Goal: Task Accomplishment & Management: Manage account settings

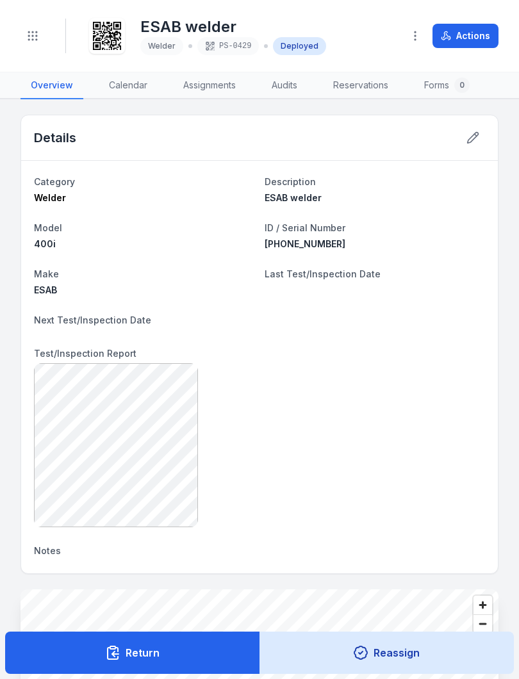
click at [33, 35] on circle "Toggle navigation" at bounding box center [32, 35] width 1 height 1
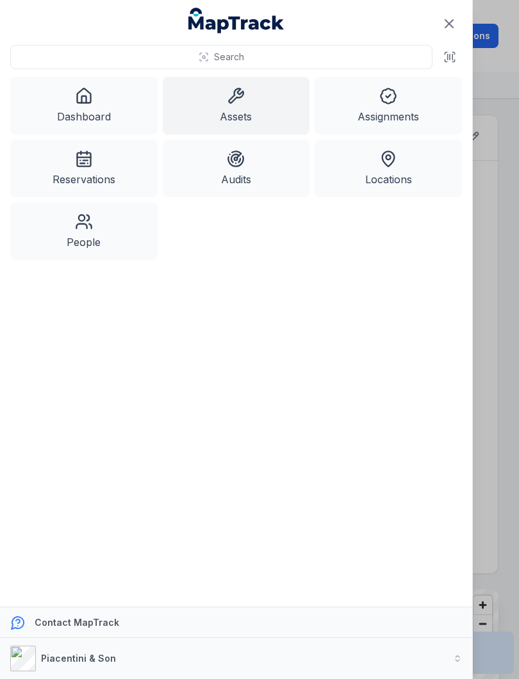
click at [254, 104] on link "Assets" at bounding box center [236, 106] width 147 height 58
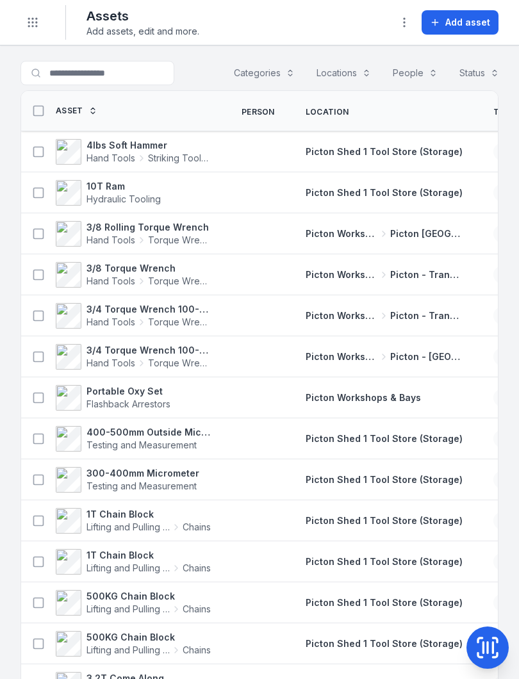
click at [485, 651] on icon at bounding box center [488, 648] width 26 height 26
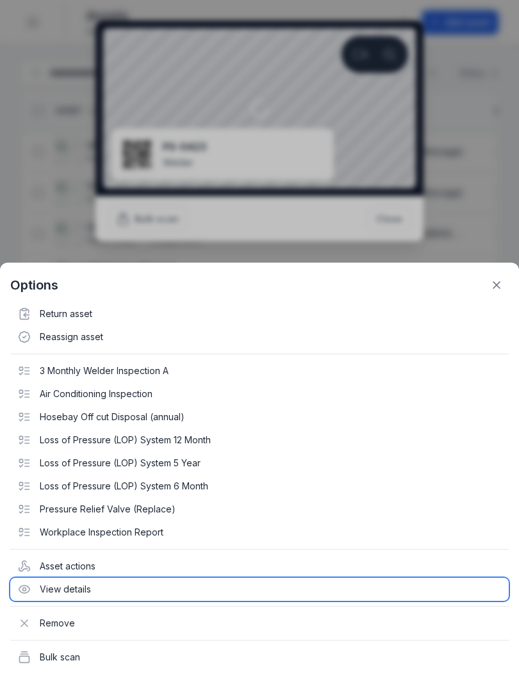
click at [60, 588] on div "View details" at bounding box center [259, 589] width 499 height 23
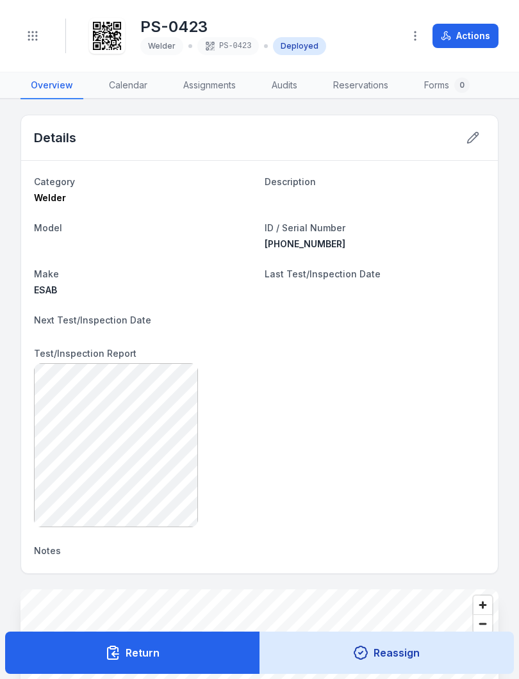
click at [330, 183] on dt "Description" at bounding box center [375, 181] width 221 height 15
click at [475, 144] on icon at bounding box center [473, 137] width 13 height 13
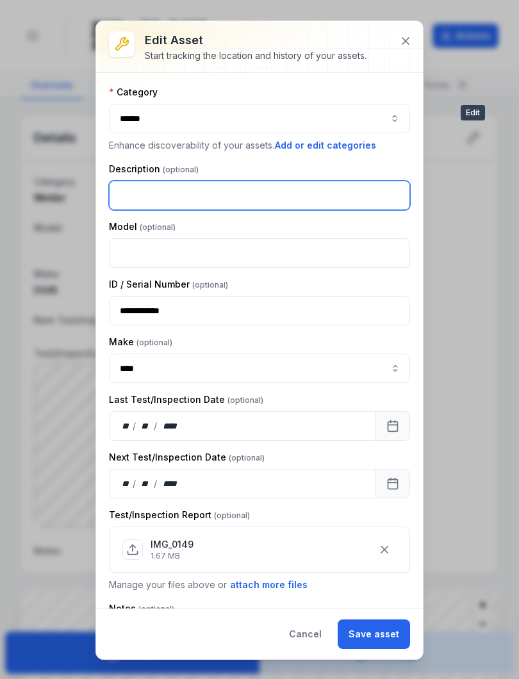
click at [149, 196] on input "text" at bounding box center [259, 195] width 301 height 29
type input "**********"
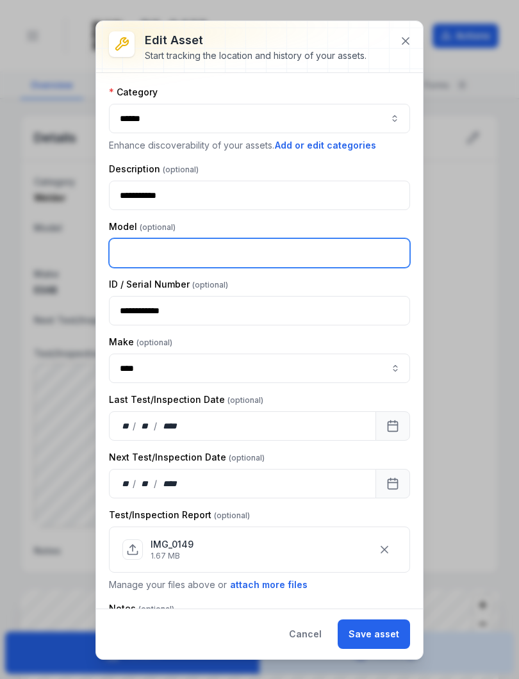
click at [153, 251] on input "text" at bounding box center [259, 252] width 301 height 29
type input "****"
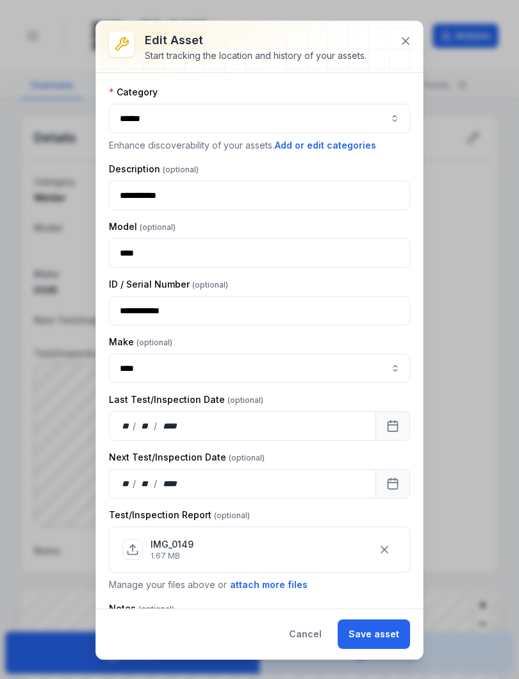
click at [383, 635] on button "Save asset" at bounding box center [374, 634] width 72 height 29
